Goal: Transaction & Acquisition: Purchase product/service

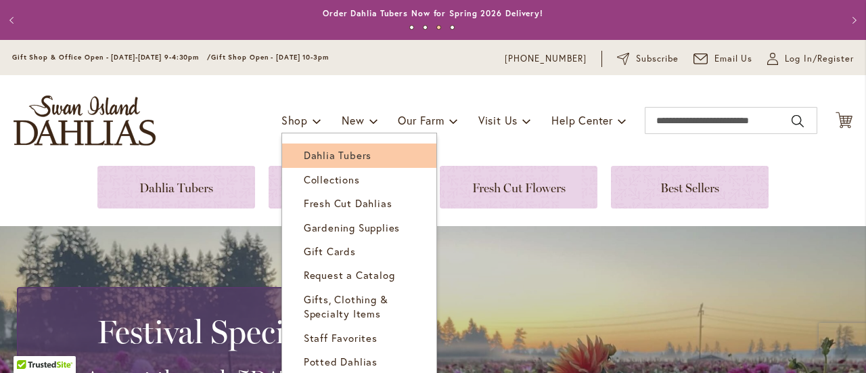
click at [311, 155] on span "Dahlia Tubers" at bounding box center [338, 155] width 68 height 14
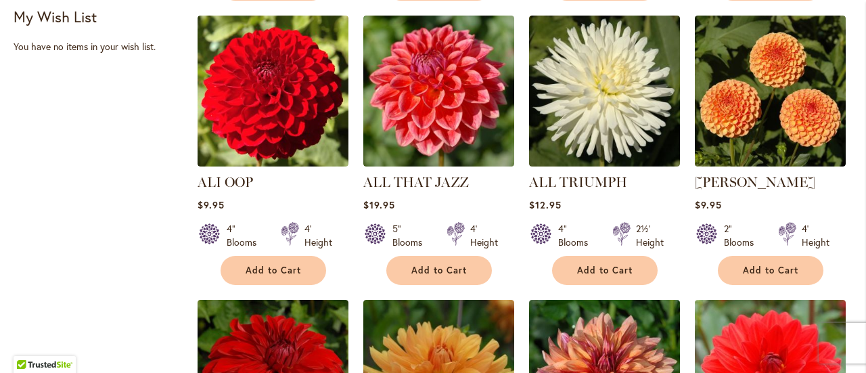
scroll to position [612, 0]
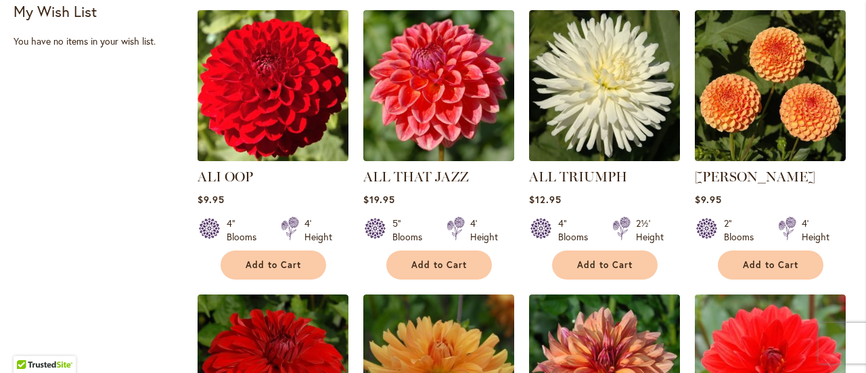
click at [294, 99] on img at bounding box center [273, 86] width 158 height 158
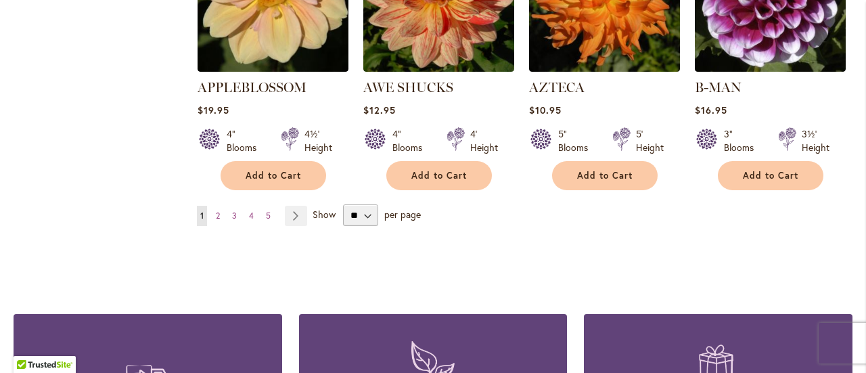
scroll to position [1290, 0]
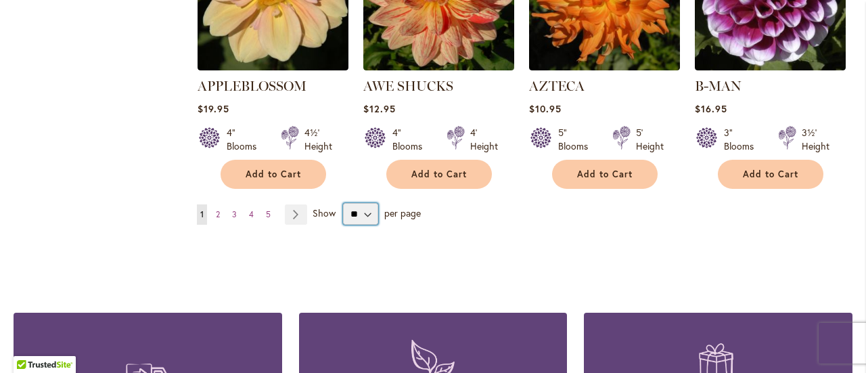
click at [369, 225] on select "** ** ** **" at bounding box center [360, 214] width 35 height 22
select select "**"
click at [353, 225] on select "** ** ** **" at bounding box center [360, 214] width 35 height 22
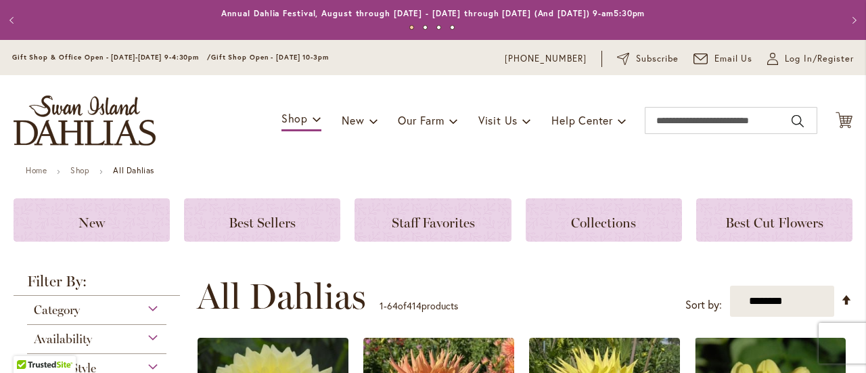
scroll to position [413, 0]
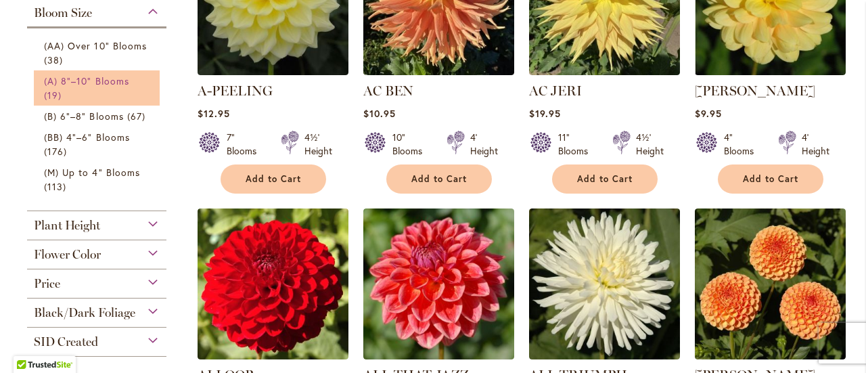
click at [139, 102] on link "(A) 8"–10" Blooms 19 items" at bounding box center [98, 88] width 109 height 28
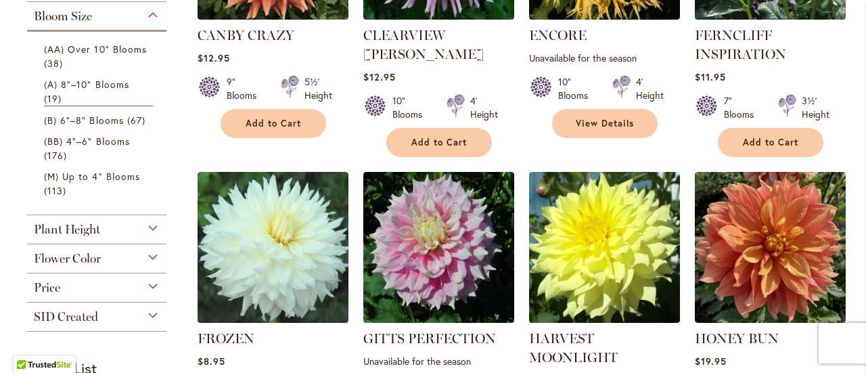
scroll to position [441, 0]
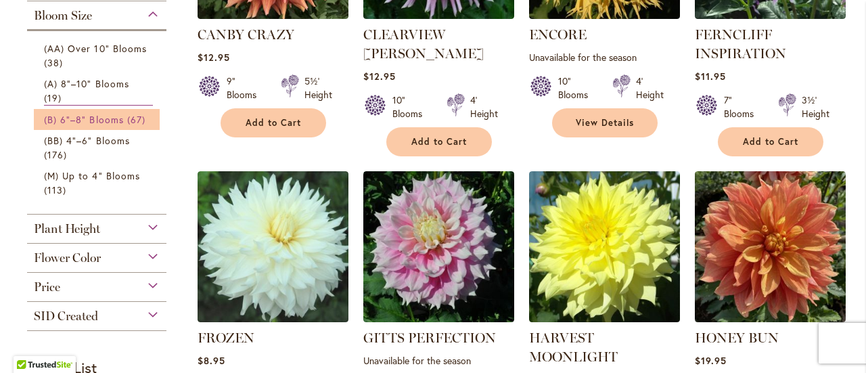
click at [118, 126] on span "(B) 6"–8" Blooms" at bounding box center [84, 119] width 80 height 13
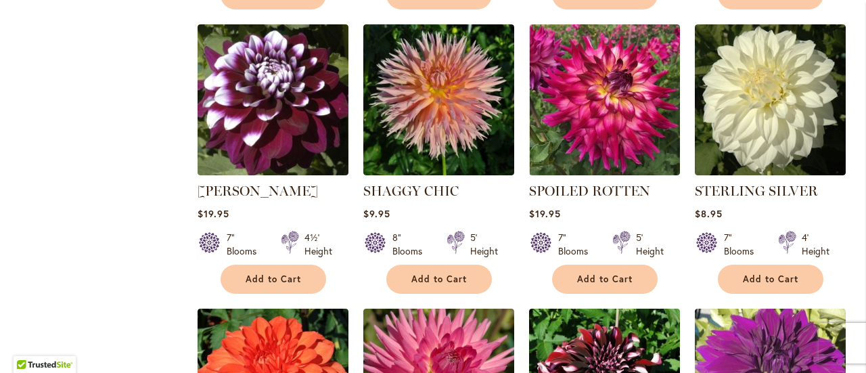
scroll to position [4459, 0]
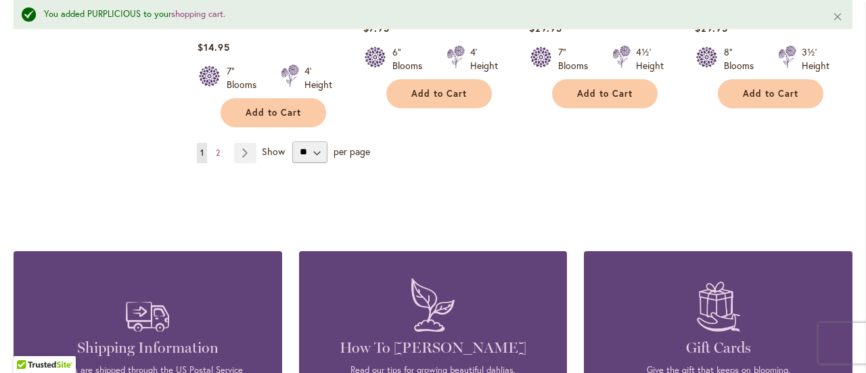
scroll to position [4970, 0]
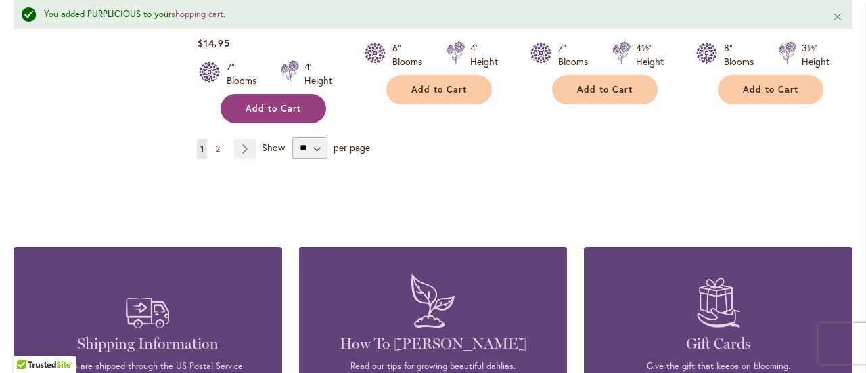
click at [273, 114] on span "Add to Cart" at bounding box center [273, 109] width 55 height 12
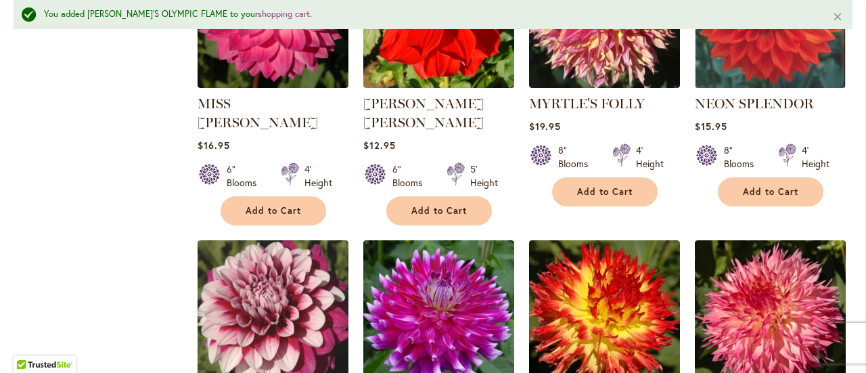
scroll to position [3724, 0]
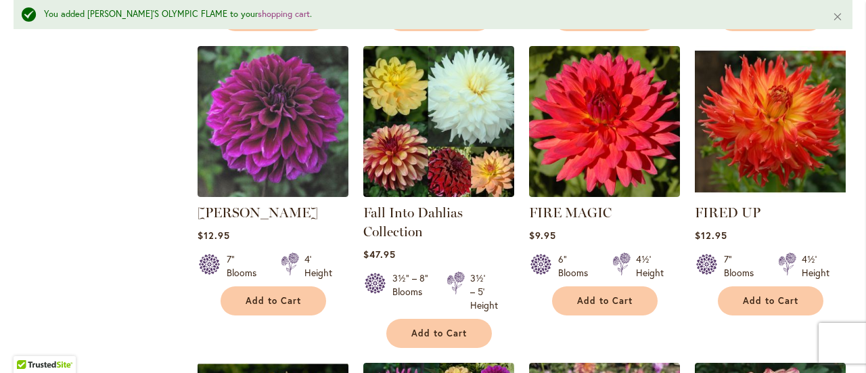
scroll to position [1449, 0]
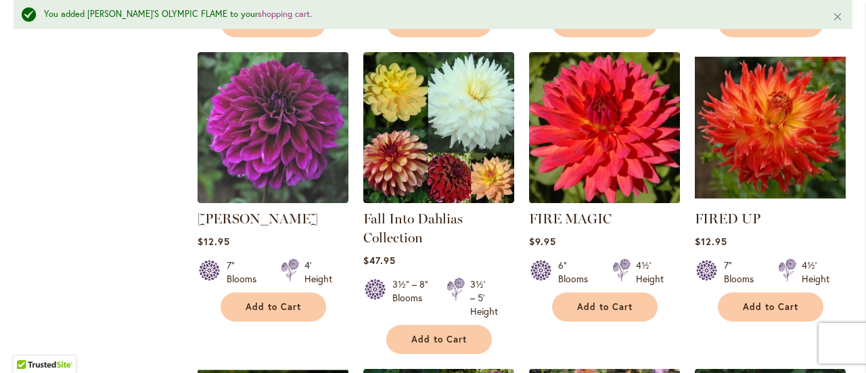
click at [645, 164] on img at bounding box center [604, 127] width 158 height 158
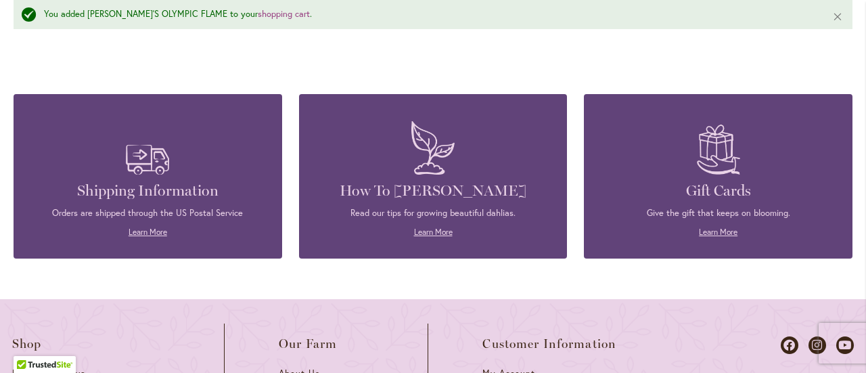
scroll to position [5124, 0]
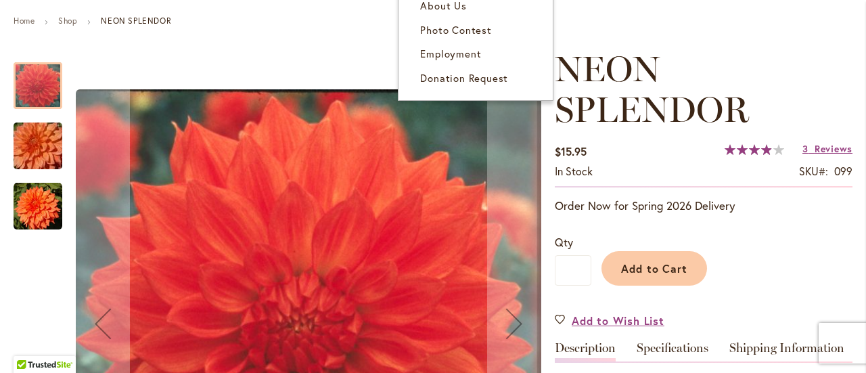
scroll to position [148, 0]
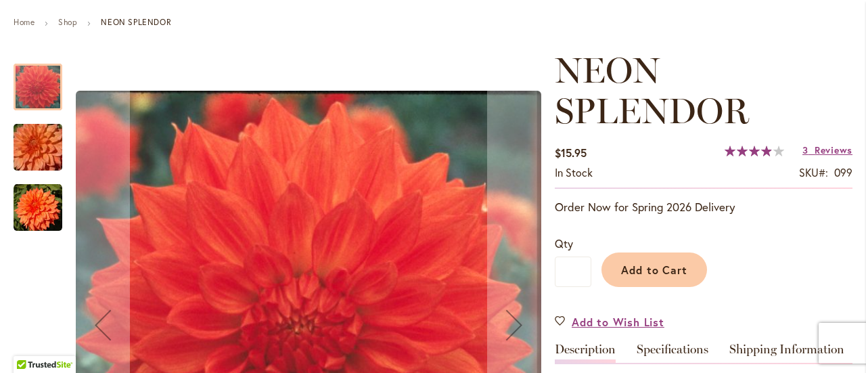
click at [37, 218] on img "Neon Splendor" at bounding box center [38, 207] width 49 height 49
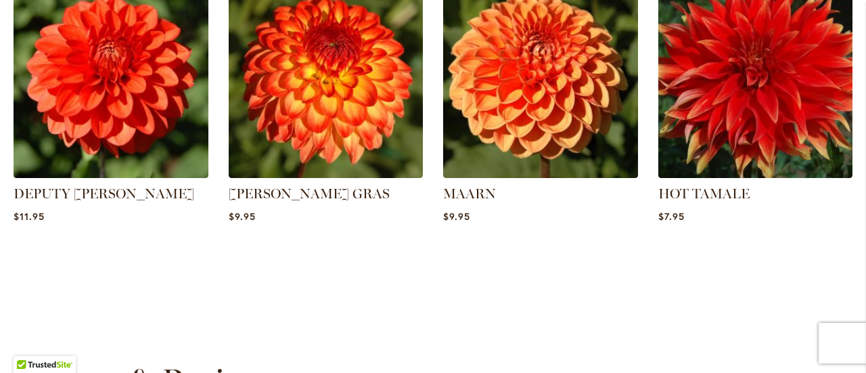
scroll to position [1058, 0]
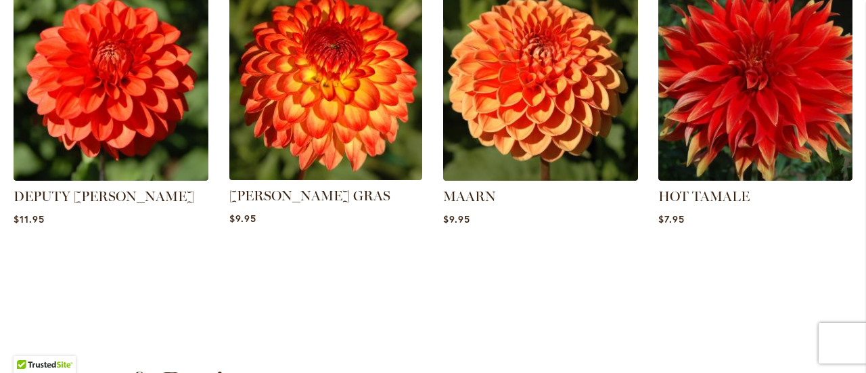
click at [359, 139] on img at bounding box center [325, 83] width 203 height 203
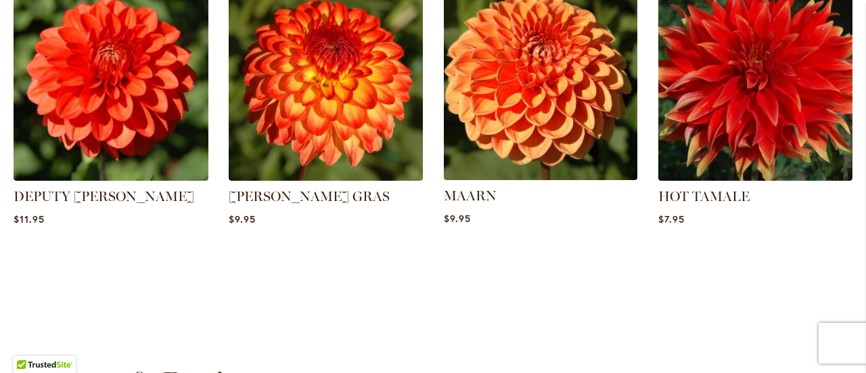
click at [518, 128] on img at bounding box center [540, 83] width 203 height 203
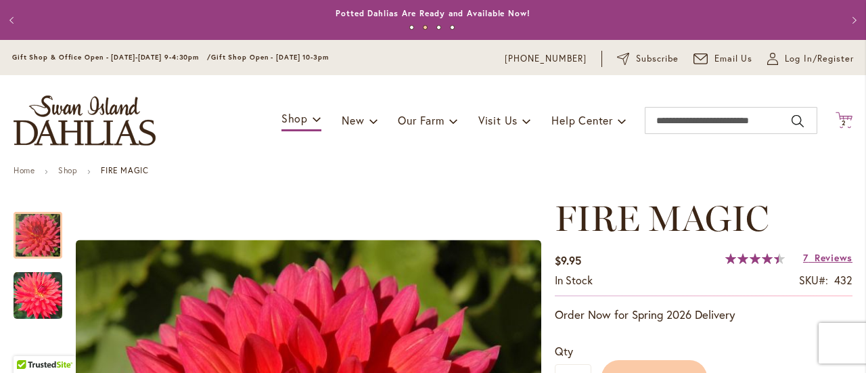
click at [852, 120] on icon "Cart .cls-1 { fill: #231f20; }" at bounding box center [844, 120] width 17 height 17
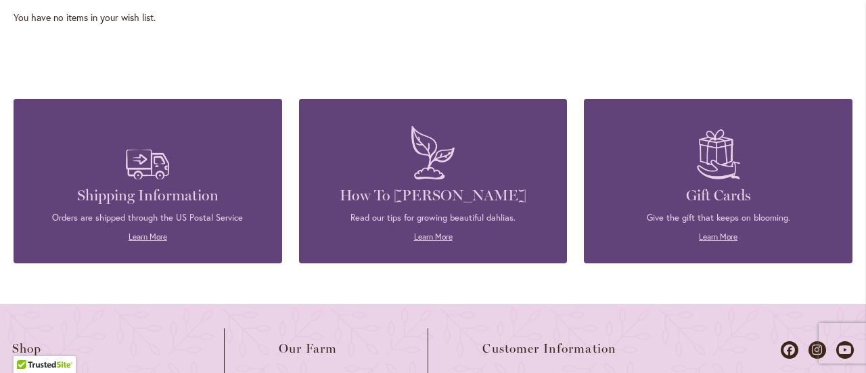
scroll to position [446, 0]
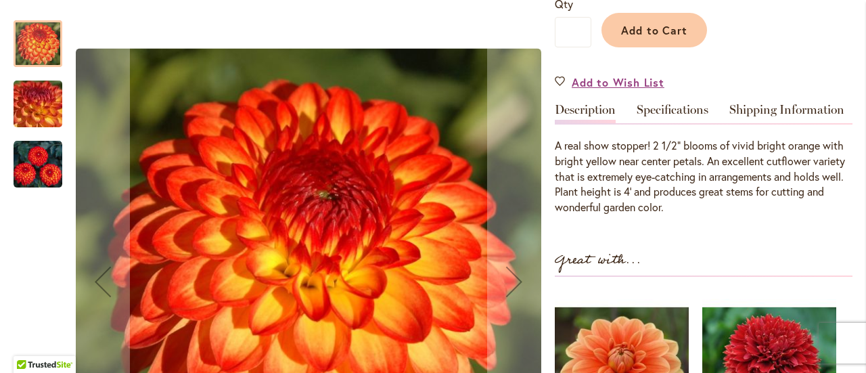
scroll to position [371, 0]
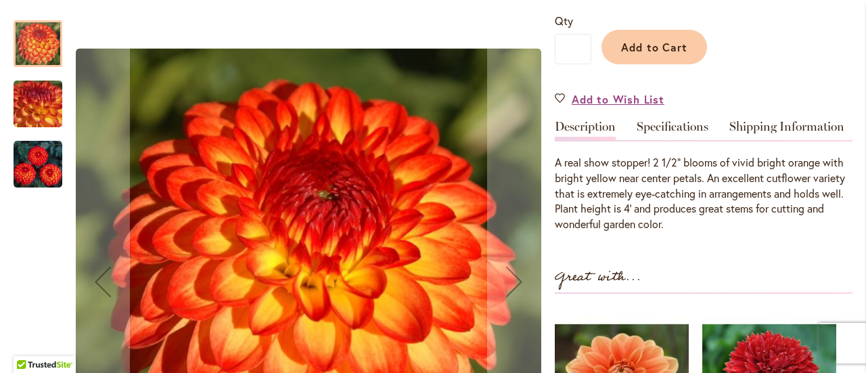
click at [52, 163] on img "MARDY GRAS" at bounding box center [38, 164] width 49 height 49
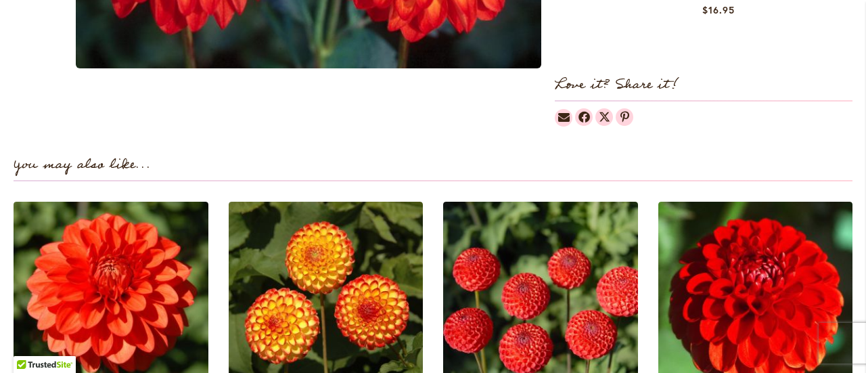
scroll to position [953, 0]
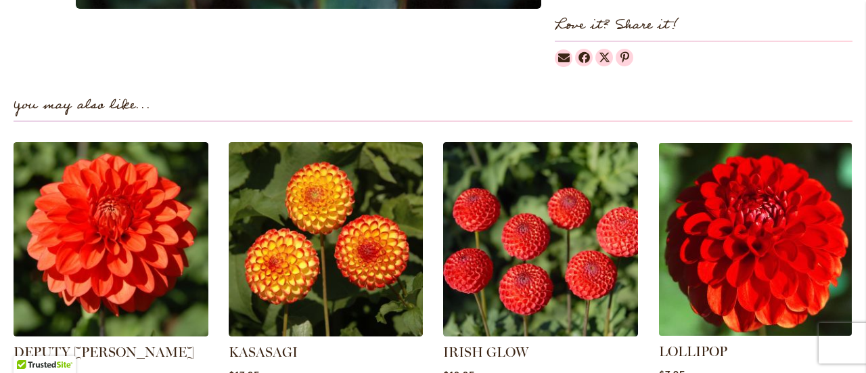
click at [698, 200] on img at bounding box center [755, 238] width 203 height 203
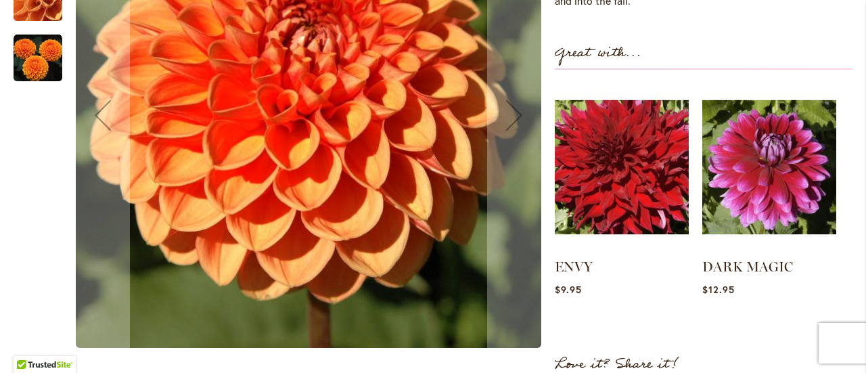
scroll to position [522, 0]
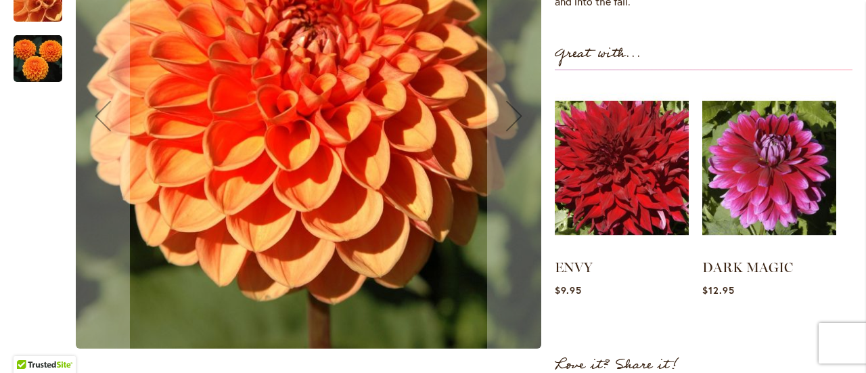
click at [33, 68] on img "MAARN" at bounding box center [38, 58] width 49 height 49
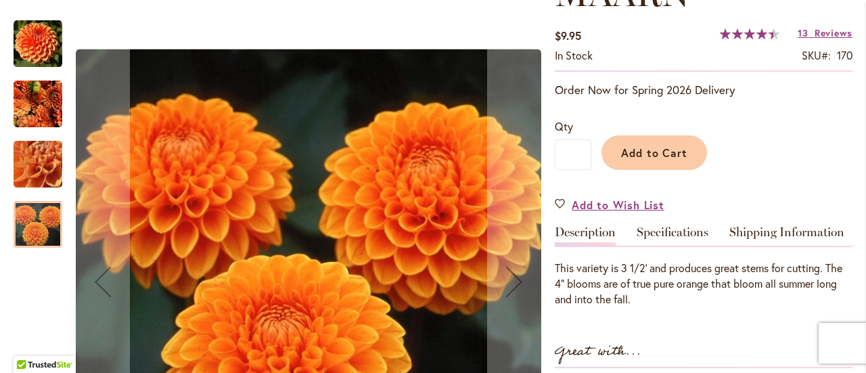
scroll to position [225, 0]
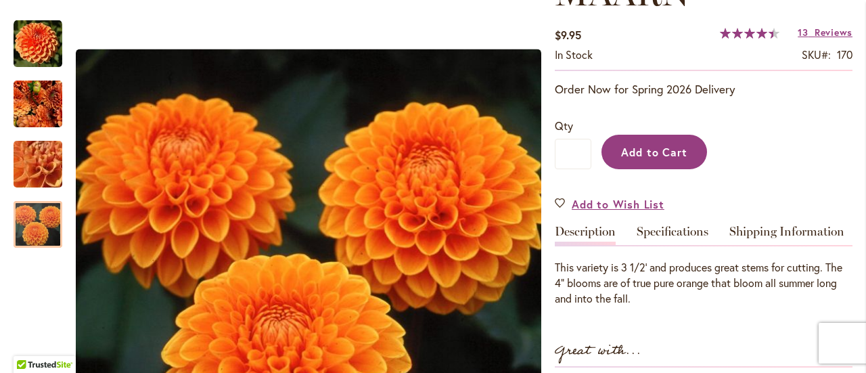
click at [639, 159] on span "Add to Cart" at bounding box center [654, 152] width 67 height 14
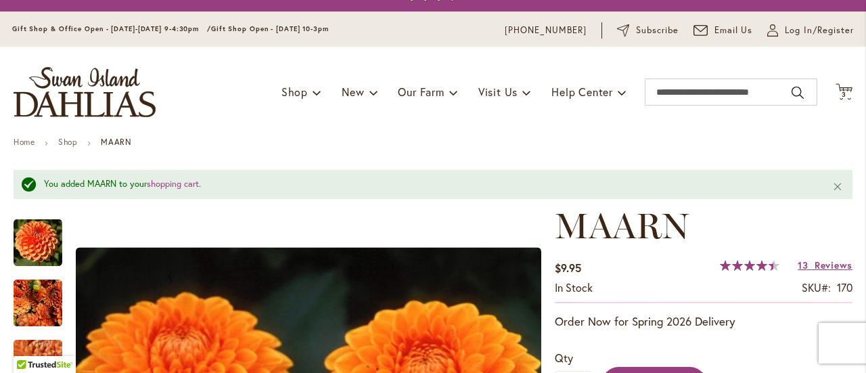
scroll to position [28, 0]
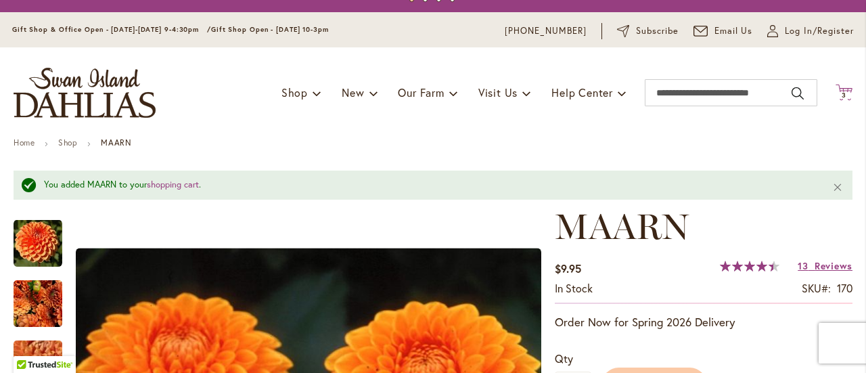
click at [842, 99] on span "3" at bounding box center [844, 95] width 5 height 9
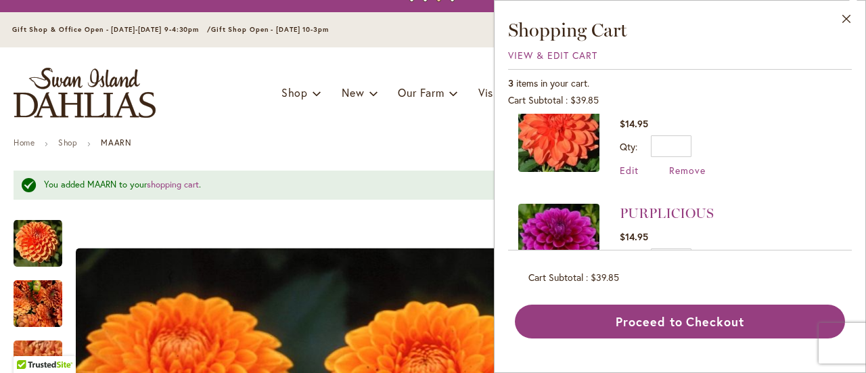
scroll to position [147, 0]
click at [669, 175] on span "Remove" at bounding box center [687, 168] width 37 height 13
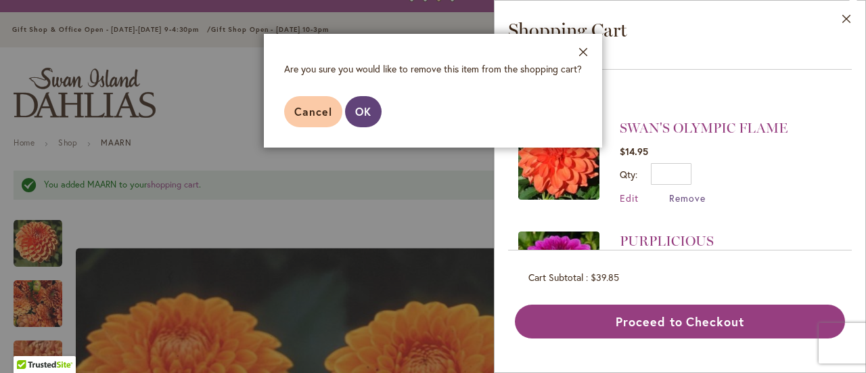
scroll to position [118, 0]
click at [355, 118] on span "OK" at bounding box center [363, 111] width 16 height 14
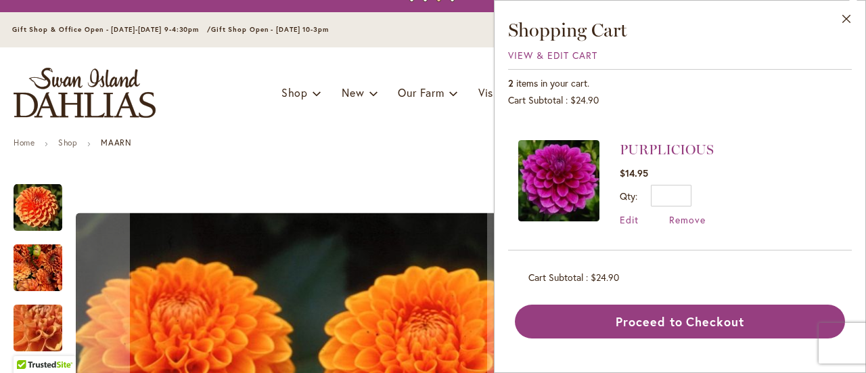
scroll to position [0, 0]
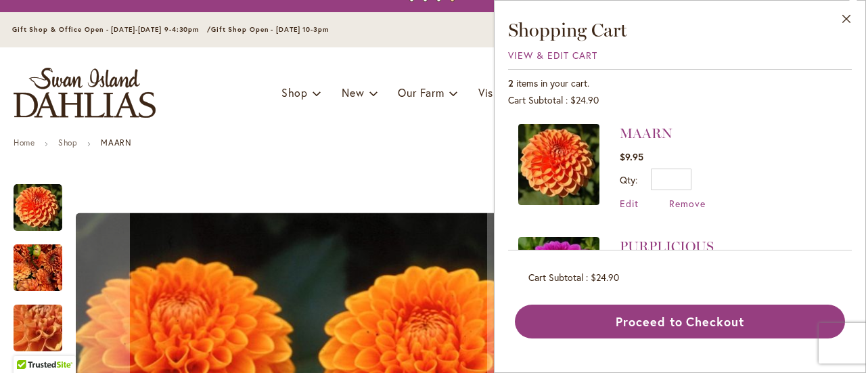
click at [34, 271] on img "MAARN" at bounding box center [38, 267] width 49 height 53
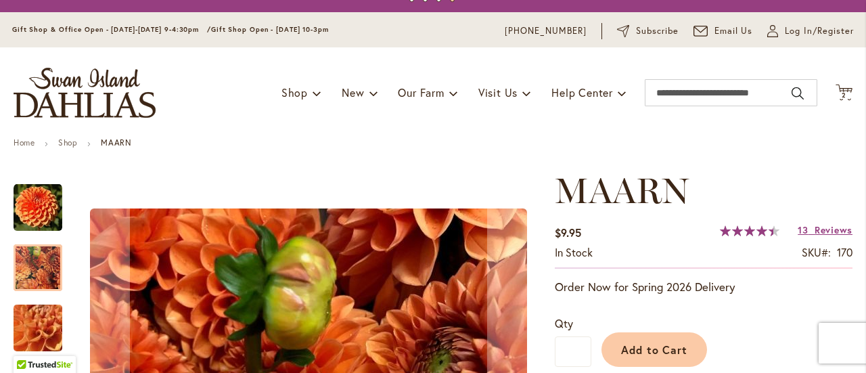
click at [34, 271] on img "MAARN" at bounding box center [38, 267] width 49 height 53
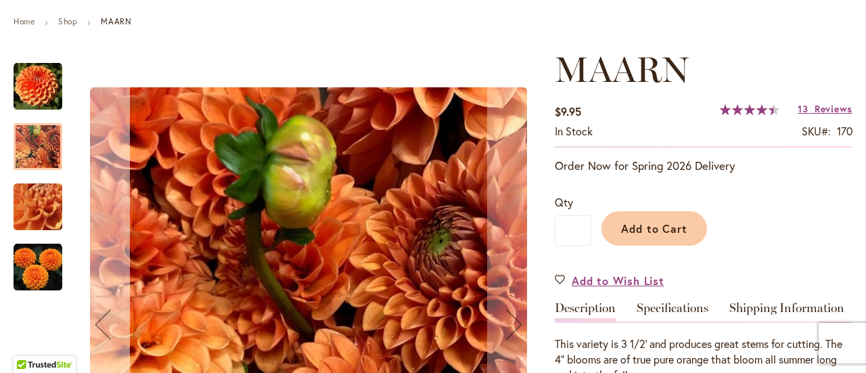
scroll to position [153, 0]
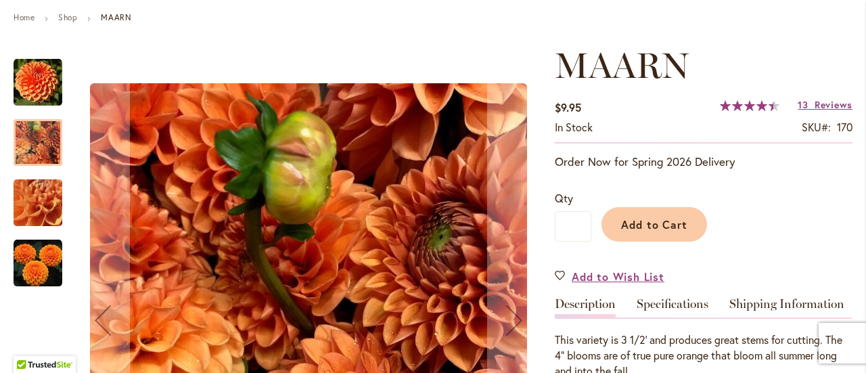
click at [27, 258] on img "MAARN" at bounding box center [38, 263] width 49 height 49
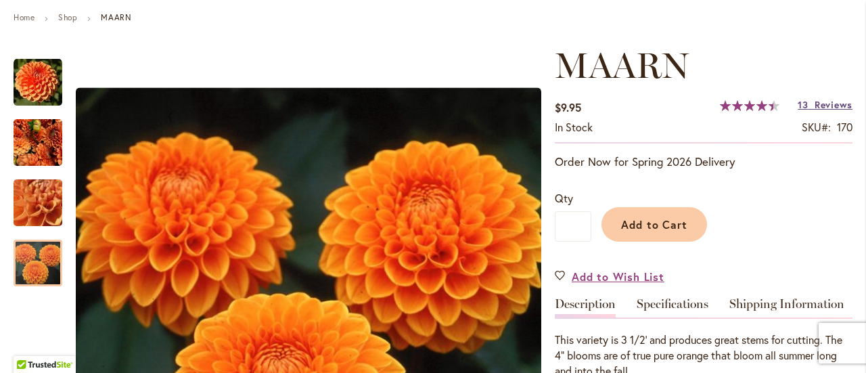
click at [824, 108] on span "Reviews" at bounding box center [834, 104] width 38 height 13
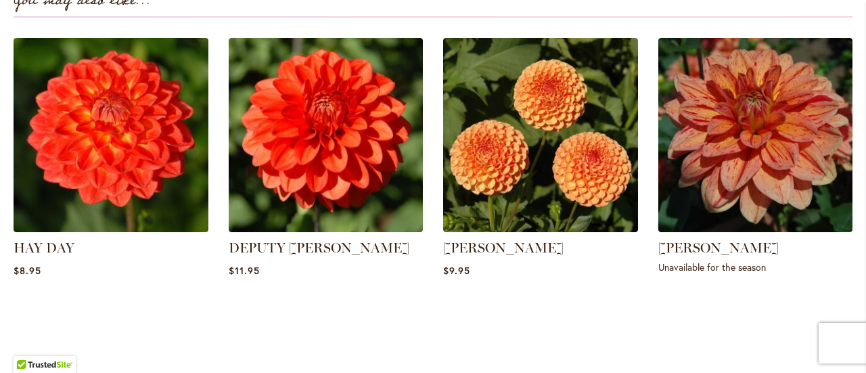
scroll to position [970, 0]
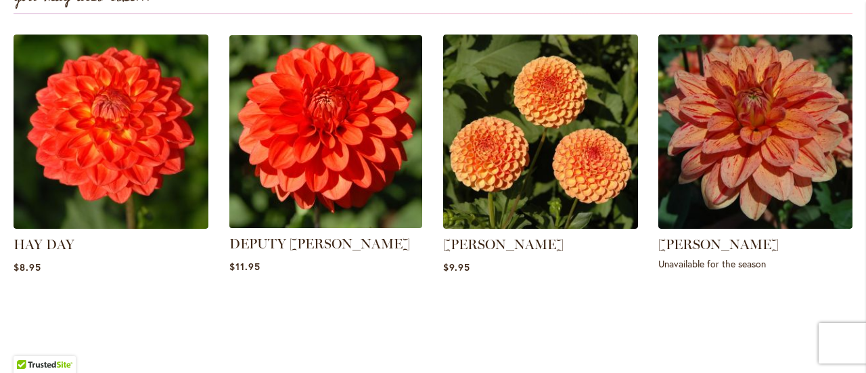
click at [302, 133] on img at bounding box center [325, 131] width 203 height 203
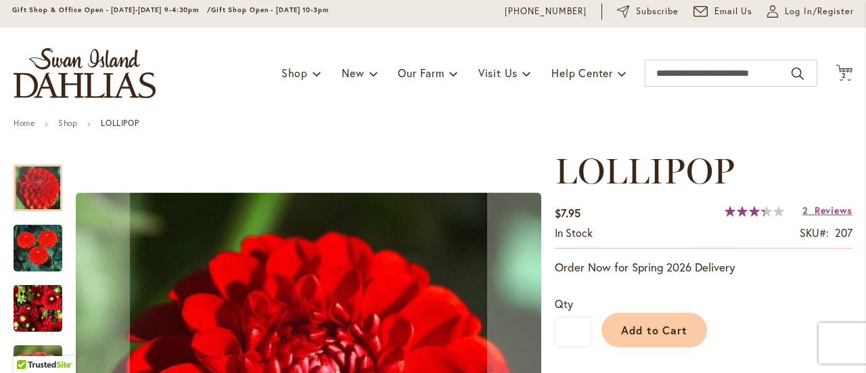
scroll to position [35, 0]
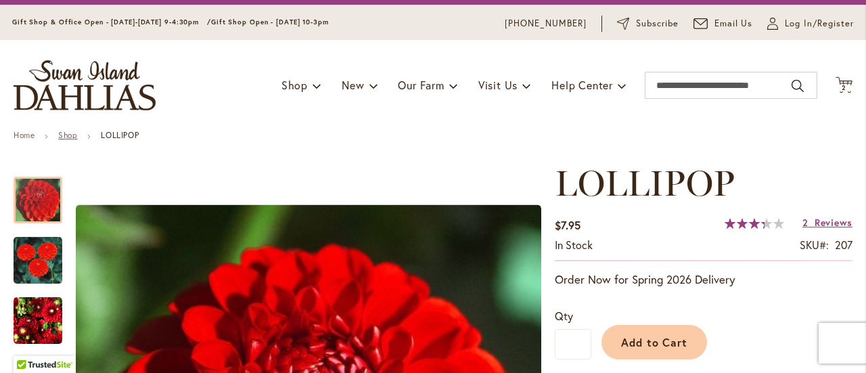
click at [77, 139] on link "Shop" at bounding box center [67, 135] width 19 height 10
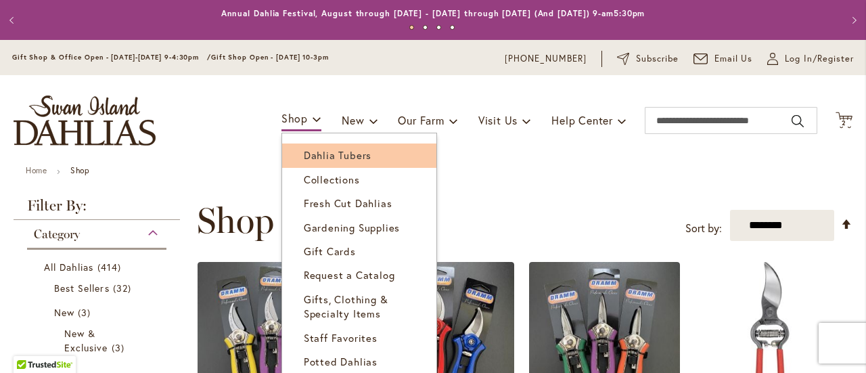
click at [311, 159] on span "Dahlia Tubers" at bounding box center [338, 155] width 68 height 14
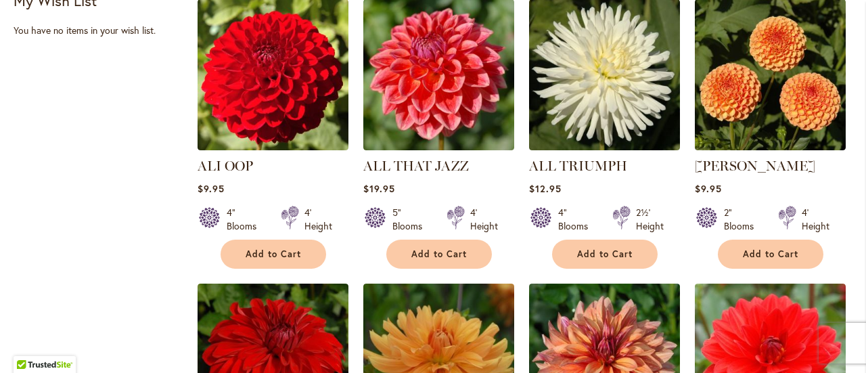
scroll to position [626, 0]
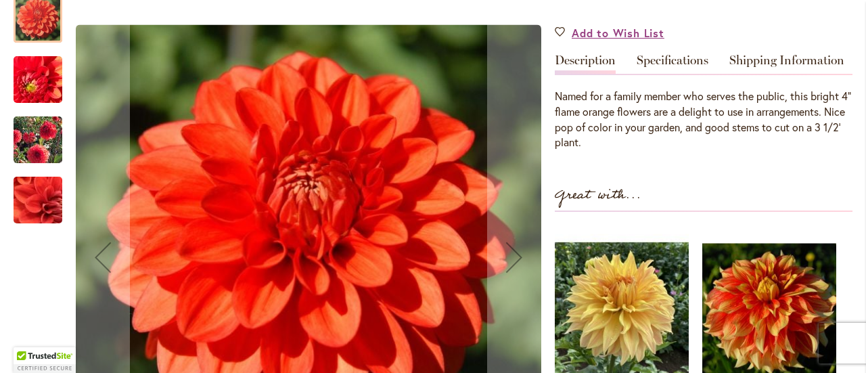
scroll to position [438, 0]
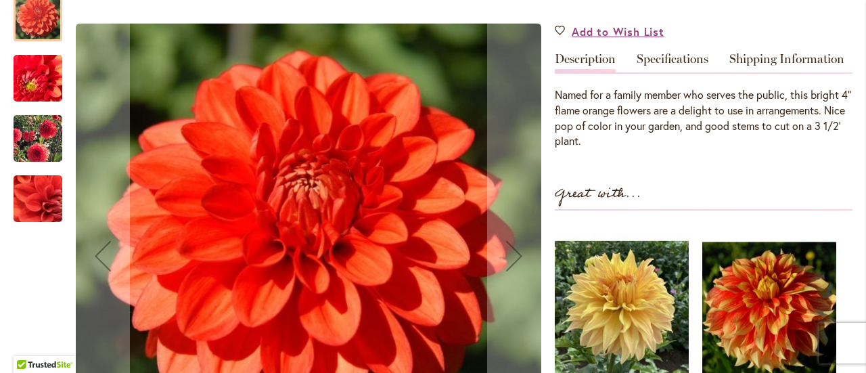
click at [35, 136] on img "DEPUTY BOB" at bounding box center [37, 137] width 97 height 77
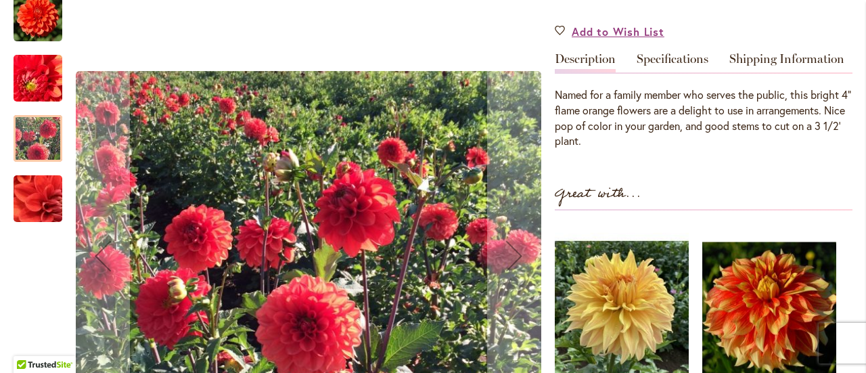
click at [37, 81] on img "DEPUTY BOB" at bounding box center [38, 77] width 96 height 93
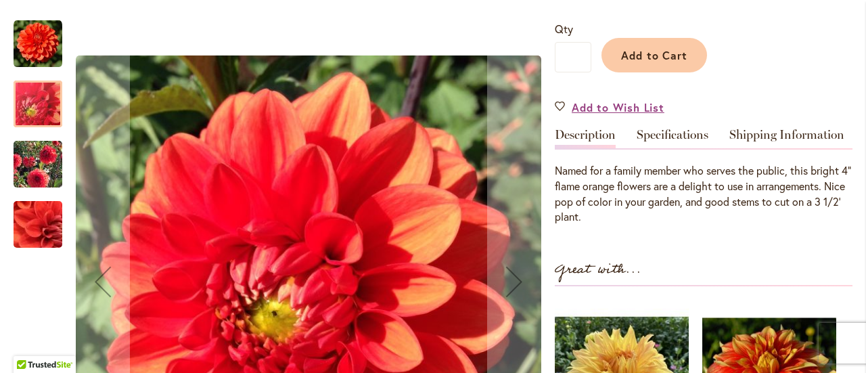
scroll to position [337, 0]
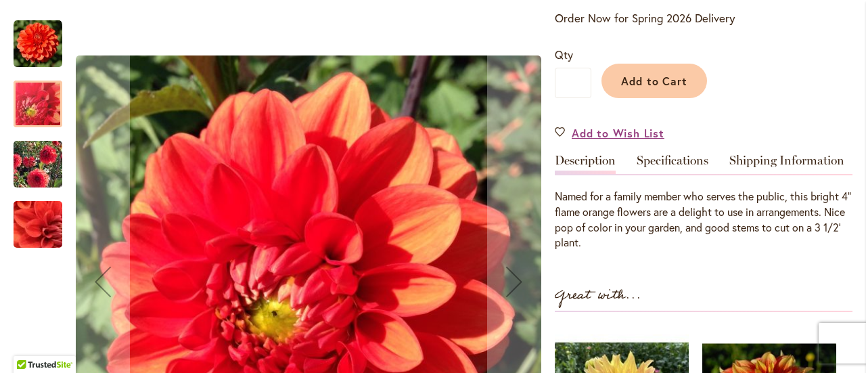
click at [35, 43] on img "DEPUTY BOB" at bounding box center [38, 44] width 49 height 49
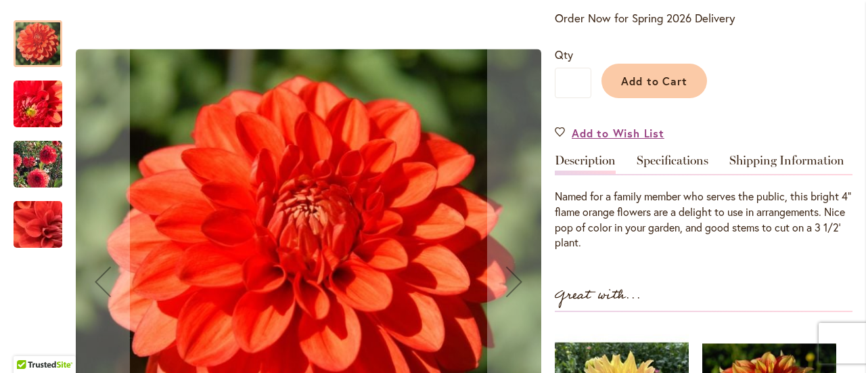
click at [33, 82] on img "DEPUTY BOB" at bounding box center [38, 104] width 96 height 93
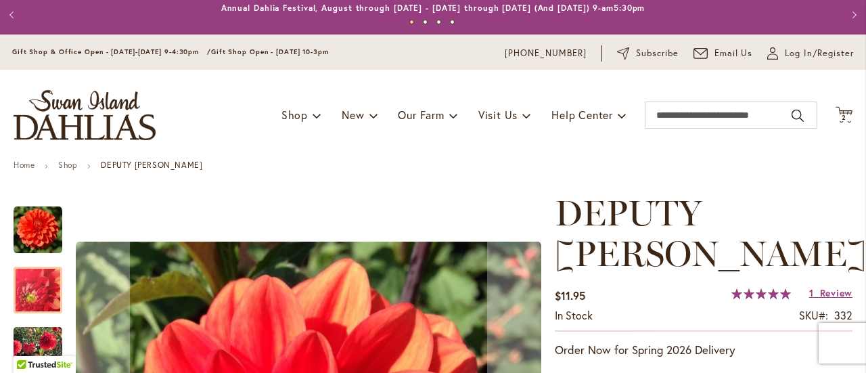
scroll to position [0, 0]
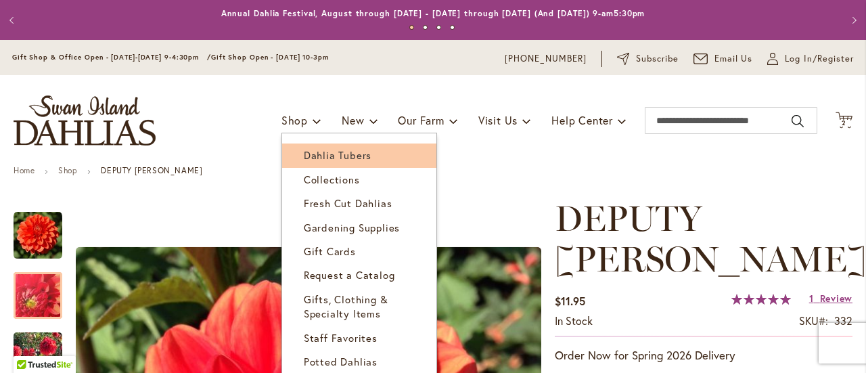
click at [317, 161] on span "Dahlia Tubers" at bounding box center [338, 155] width 68 height 14
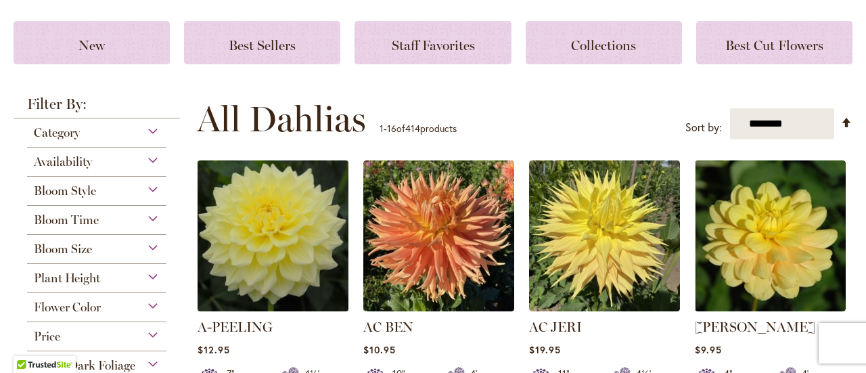
scroll to position [207, 0]
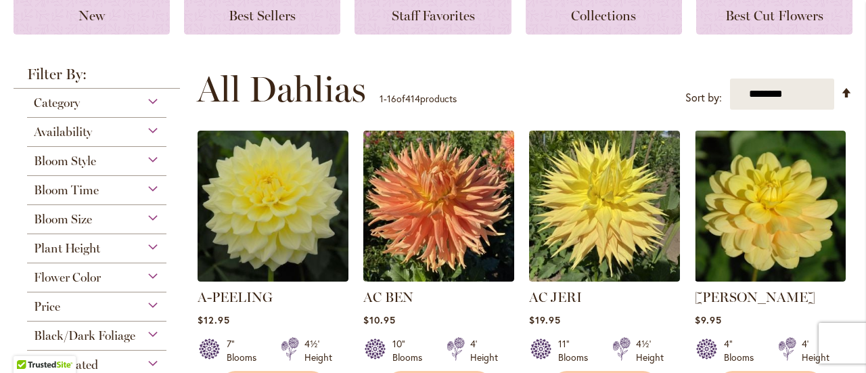
click at [106, 272] on div "Flower Color" at bounding box center [96, 274] width 139 height 22
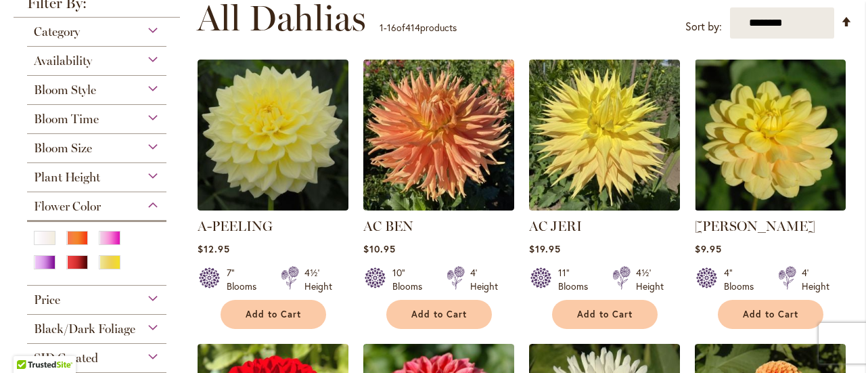
scroll to position [277, 0]
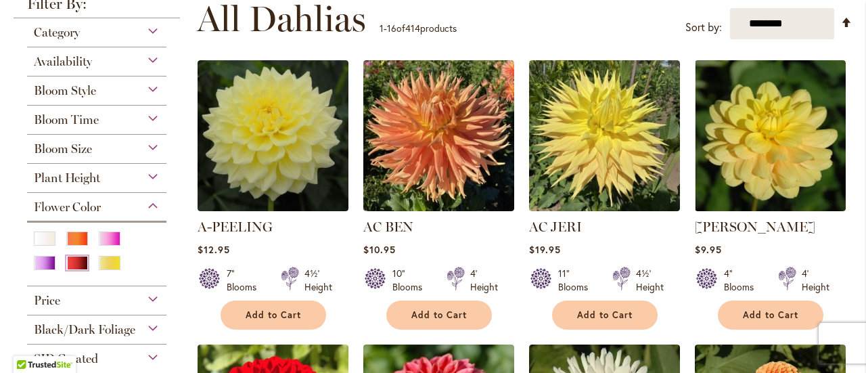
click at [78, 261] on div "Red" at bounding box center [77, 263] width 22 height 14
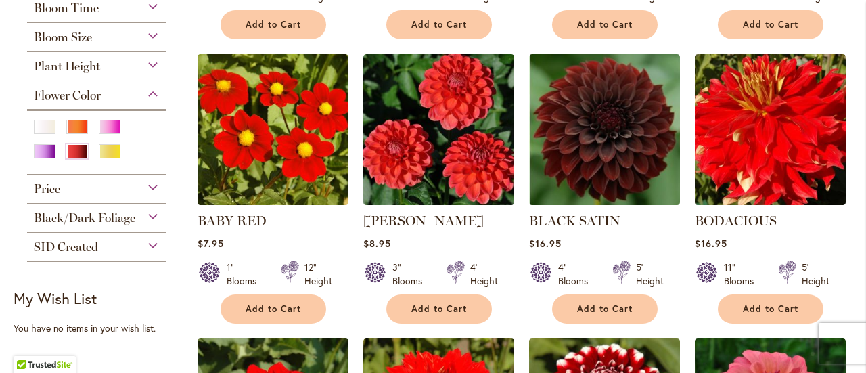
scroll to position [552, 0]
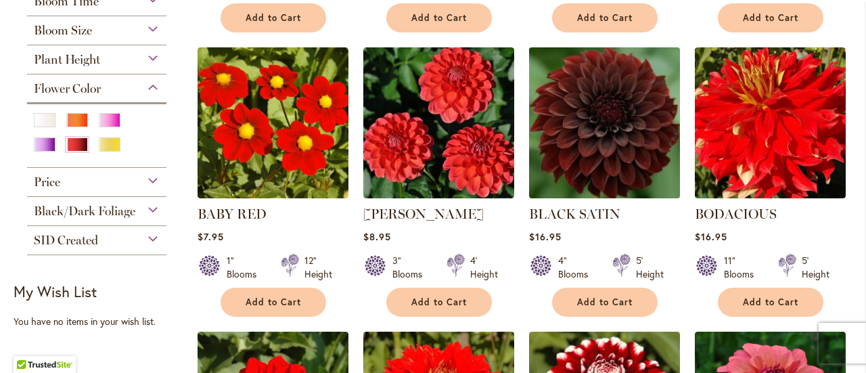
click at [582, 134] on img at bounding box center [604, 122] width 158 height 158
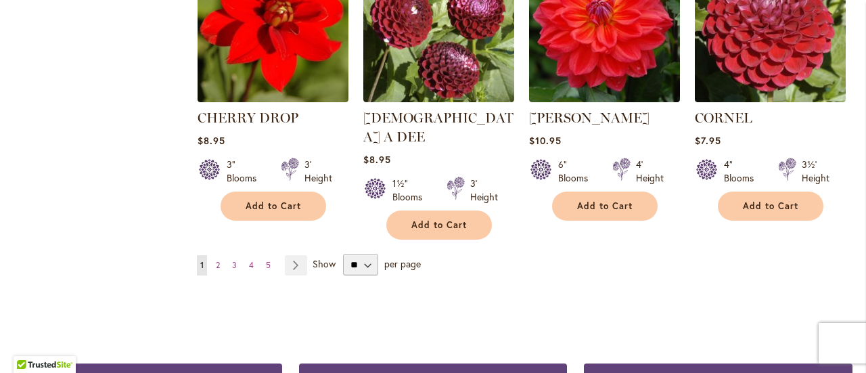
scroll to position [1218, 0]
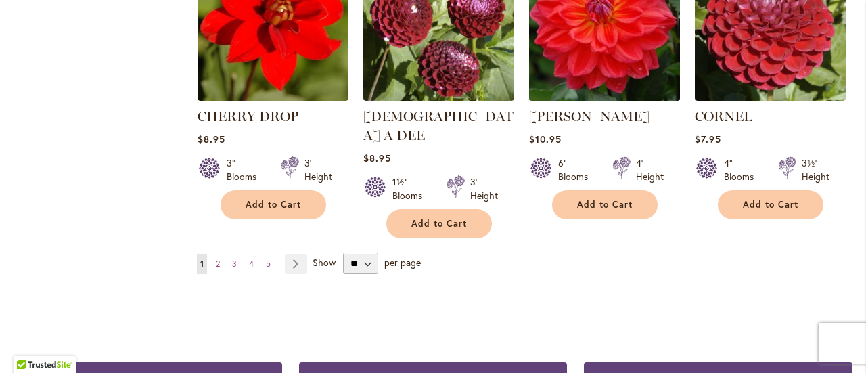
click at [595, 102] on img at bounding box center [604, 25] width 158 height 158
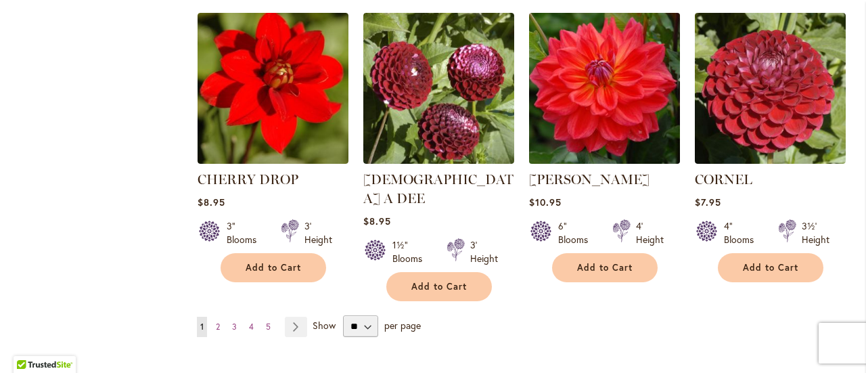
scroll to position [1149, 0]
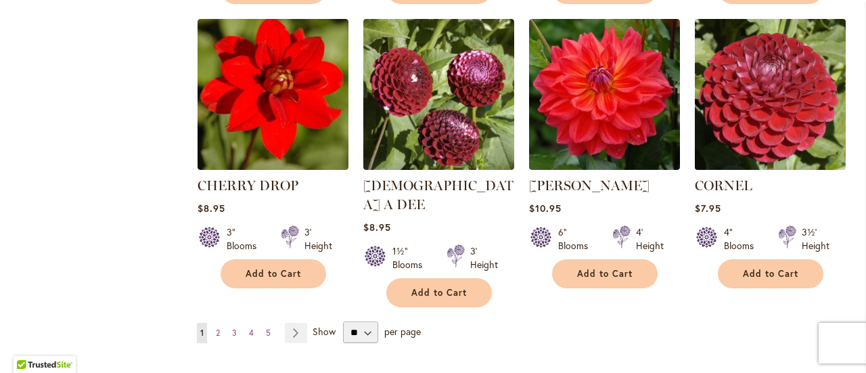
click at [759, 164] on img at bounding box center [770, 94] width 158 height 158
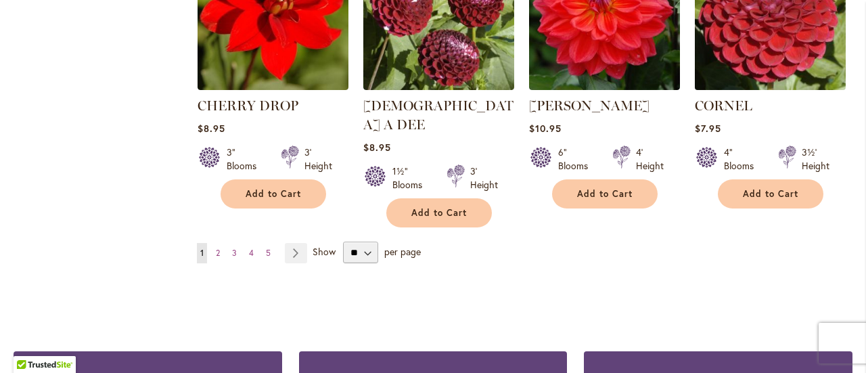
scroll to position [1338, 0]
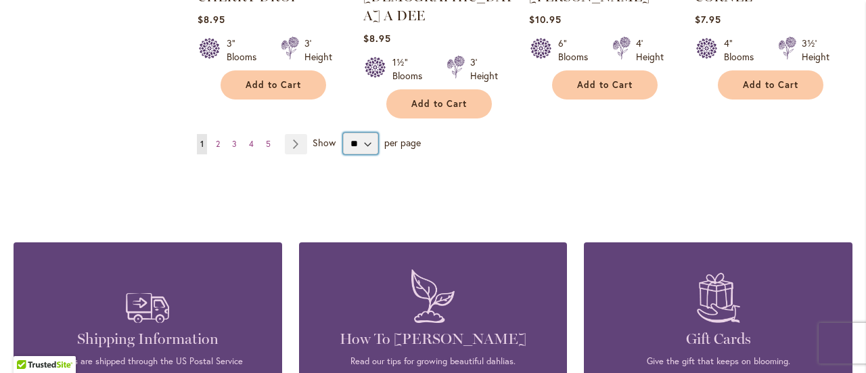
click at [378, 154] on select "** ** ** **" at bounding box center [360, 144] width 35 height 22
select select "**"
click at [353, 154] on select "** ** ** **" at bounding box center [360, 144] width 35 height 22
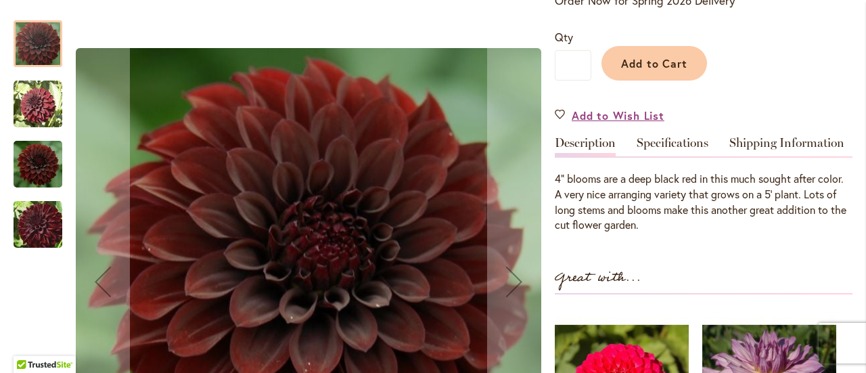
scroll to position [319, 0]
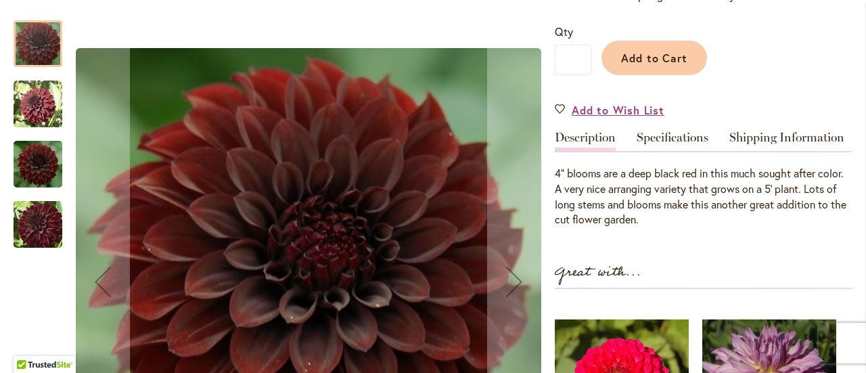
click at [39, 106] on img "BLACK SATIN" at bounding box center [38, 104] width 49 height 49
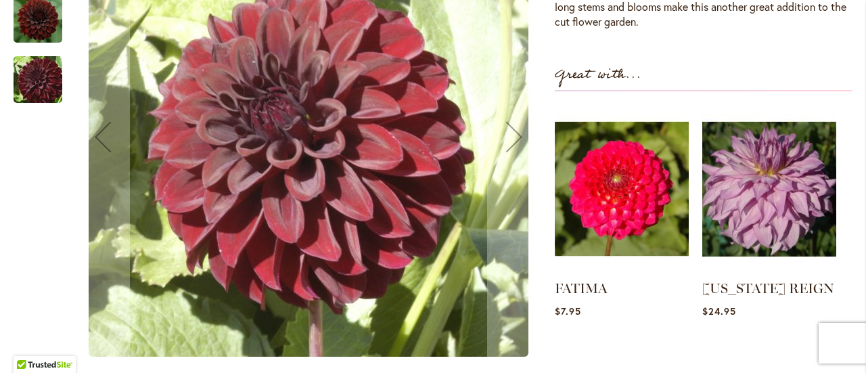
scroll to position [531, 0]
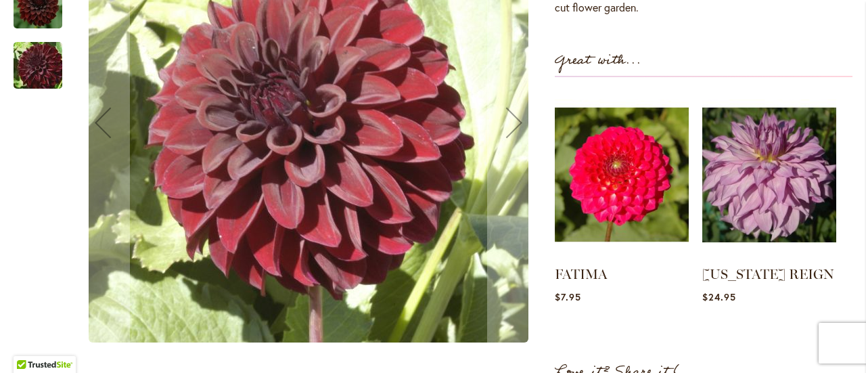
click at [45, 97] on img "BLACK SATIN" at bounding box center [37, 64] width 97 height 65
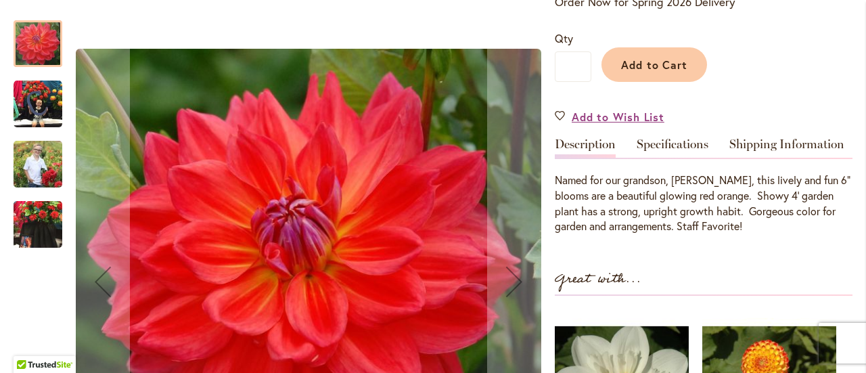
scroll to position [313, 0]
click at [43, 168] on img "COOPER BLAINE" at bounding box center [38, 163] width 49 height 61
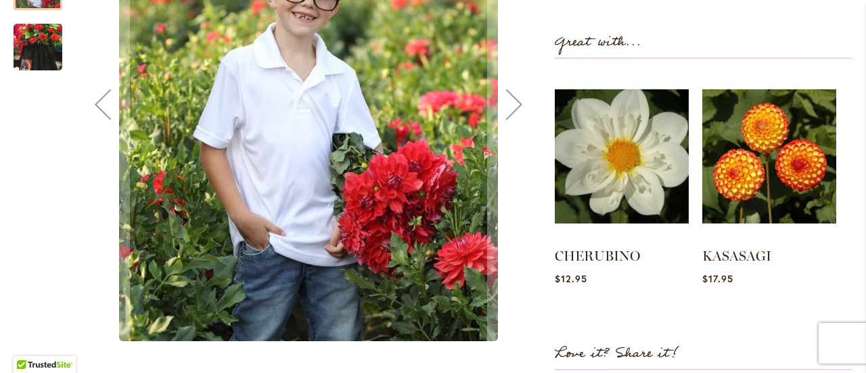
scroll to position [545, 0]
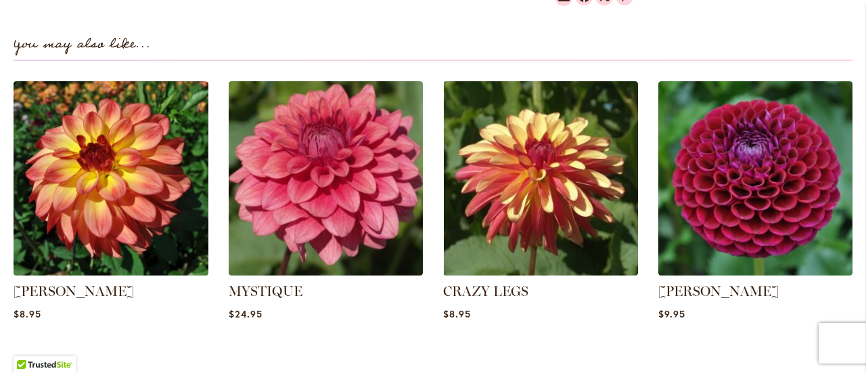
scroll to position [953, 0]
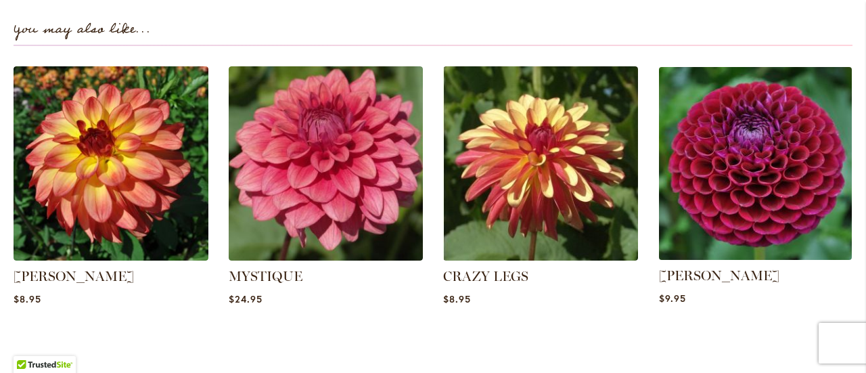
click at [757, 187] on img at bounding box center [755, 163] width 203 height 203
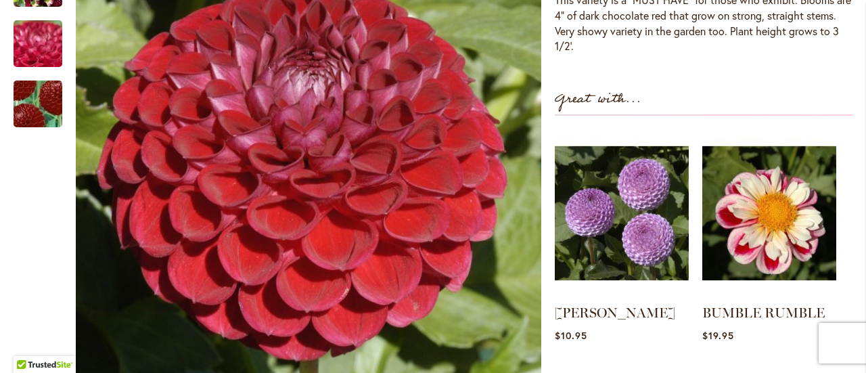
scroll to position [491, 0]
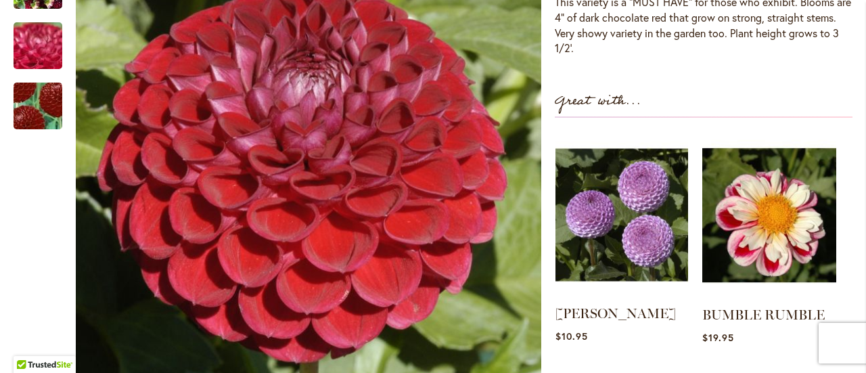
click at [635, 218] on img at bounding box center [621, 215] width 133 height 166
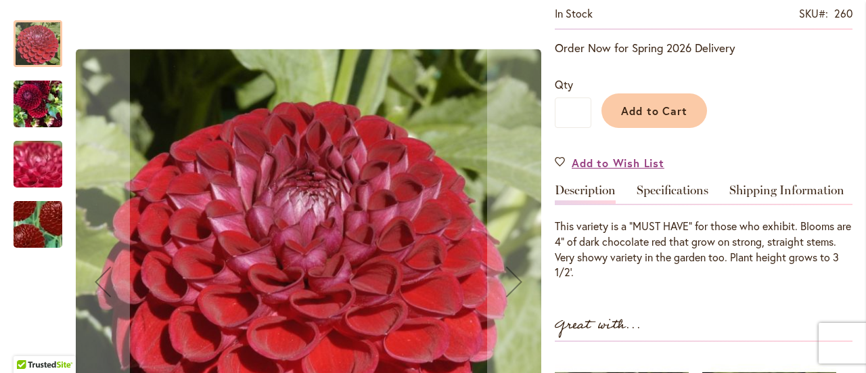
scroll to position [263, 0]
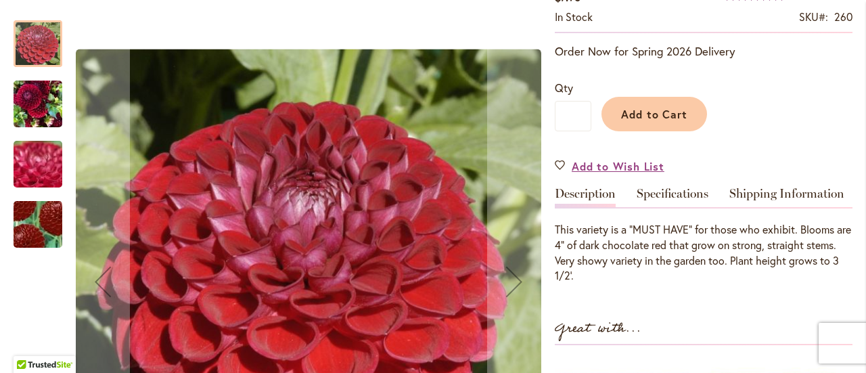
click at [36, 232] on img "CORNEL" at bounding box center [38, 224] width 95 height 93
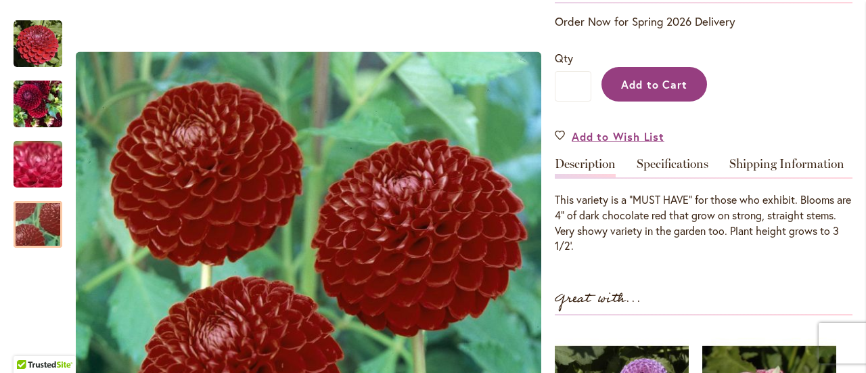
scroll to position [291, 0]
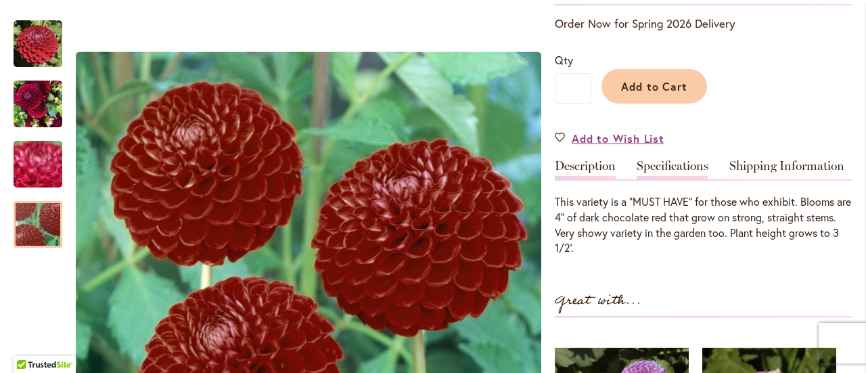
click at [667, 165] on link "Specifications" at bounding box center [673, 170] width 72 height 20
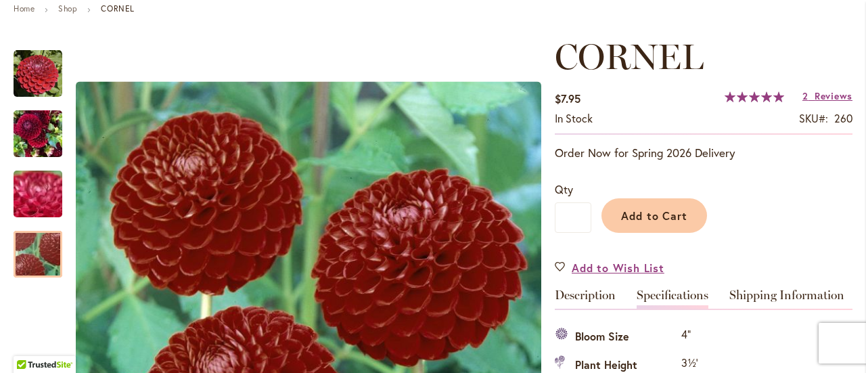
scroll to position [145, 0]
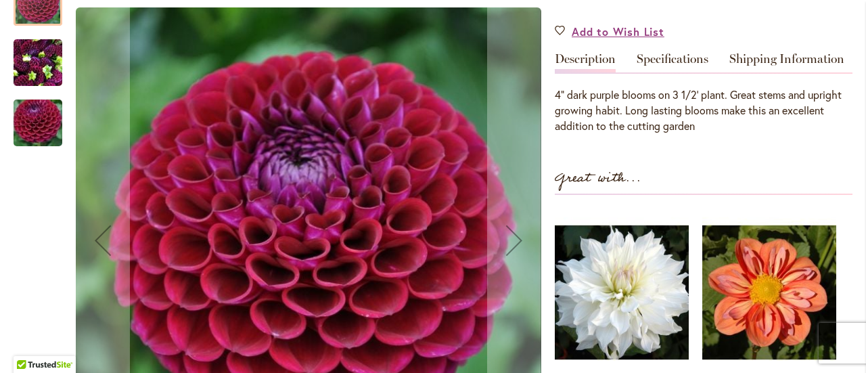
scroll to position [390, 0]
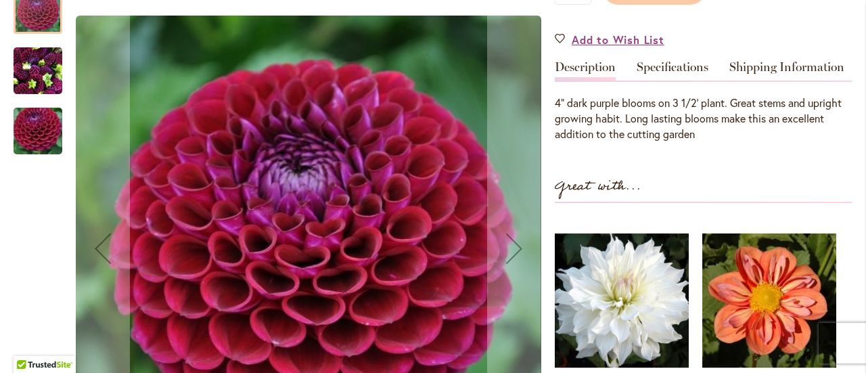
click at [49, 143] on img "IVANETTI" at bounding box center [37, 130] width 97 height 65
